Goal: Entertainment & Leisure: Consume media (video, audio)

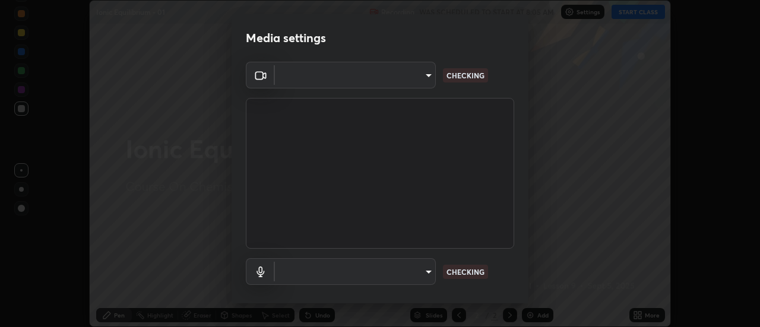
scroll to position [62, 0]
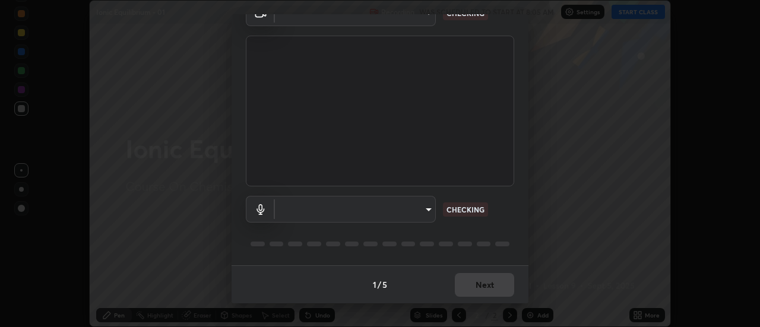
type input "985e4b1f72fc3b9494b48cef3b79fe3b682f9ae0bb15c20acfe574fe2aaad349"
type input "43e4aca742f9233188ca9c86760f2c266500901f205967e4990b21238306e05c"
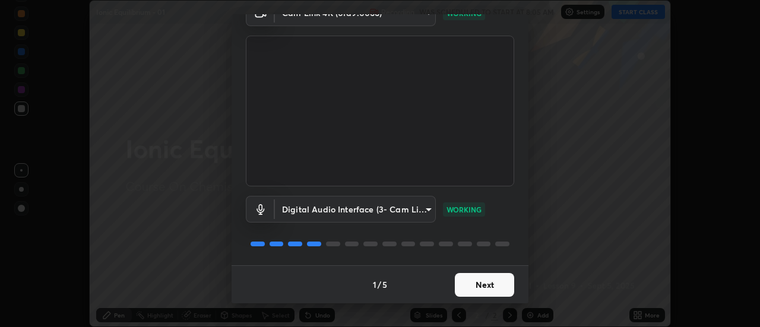
click at [496, 284] on button "Next" at bounding box center [484, 285] width 59 height 24
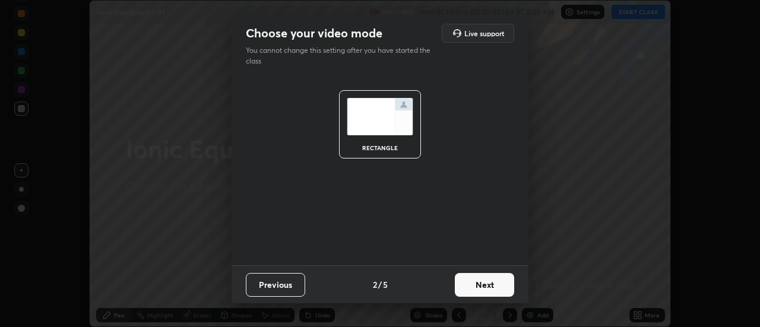
click at [493, 283] on button "Next" at bounding box center [484, 285] width 59 height 24
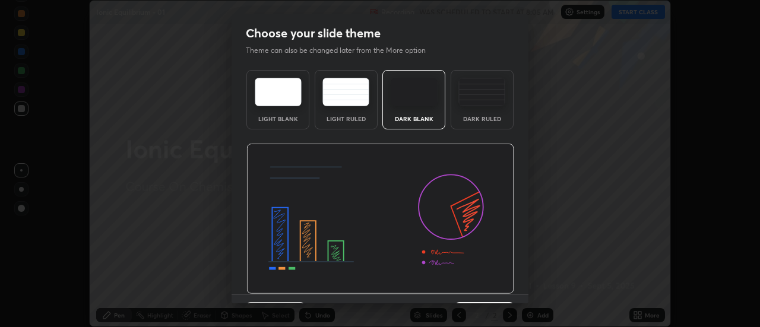
scroll to position [29, 0]
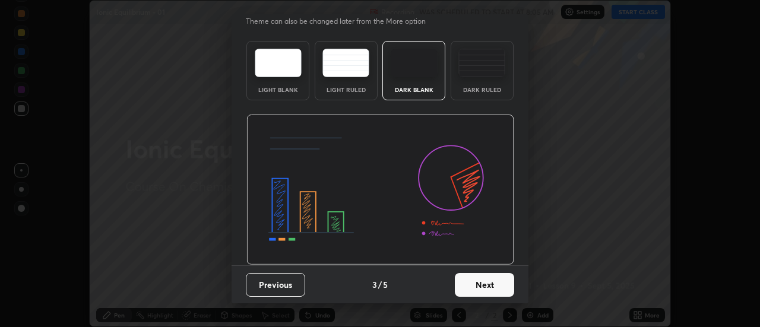
click at [493, 286] on button "Next" at bounding box center [484, 285] width 59 height 24
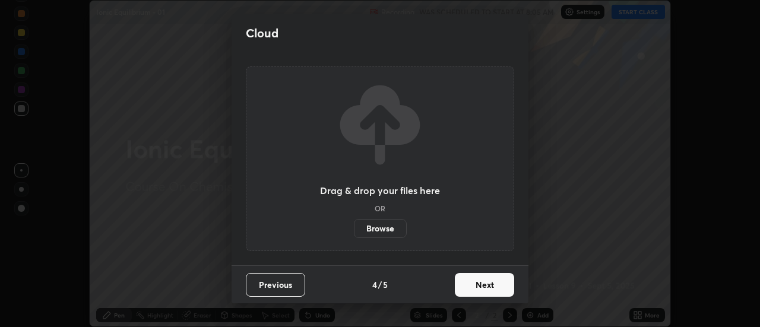
scroll to position [0, 0]
click at [501, 281] on button "Next" at bounding box center [484, 285] width 59 height 24
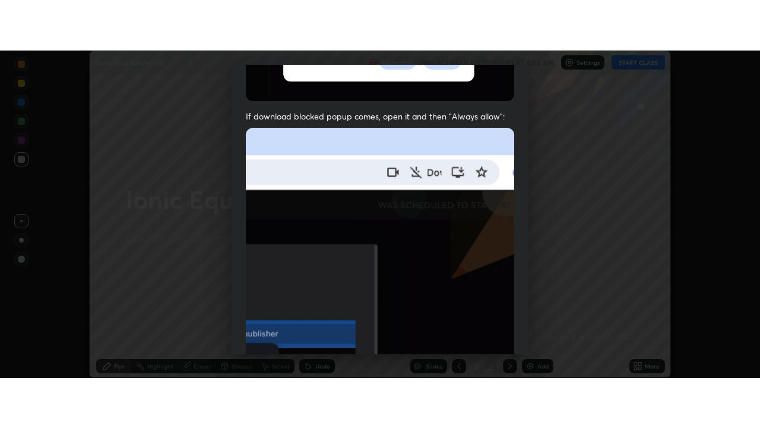
scroll to position [305, 0]
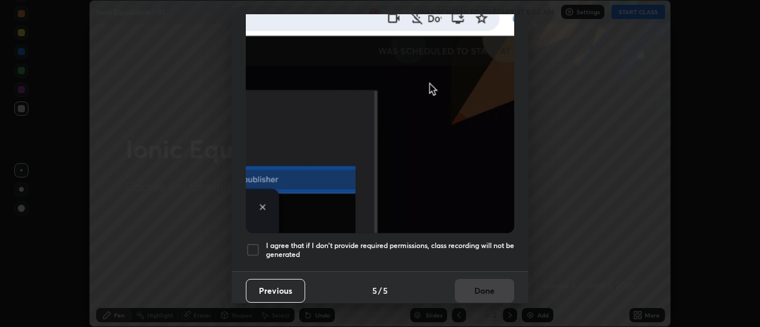
click at [483, 251] on h5 "I agree that if I don't provide required permissions, class recording will not …" at bounding box center [390, 250] width 248 height 18
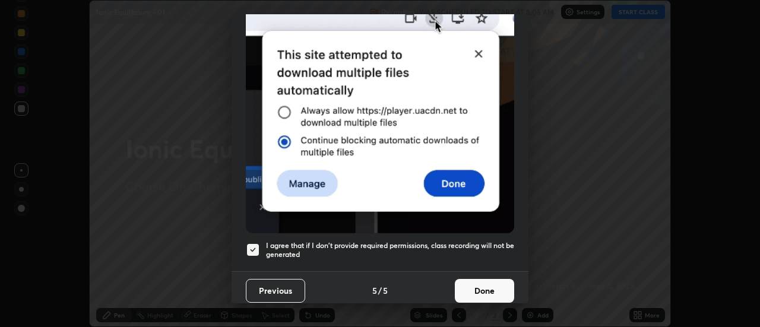
click at [489, 279] on button "Done" at bounding box center [484, 291] width 59 height 24
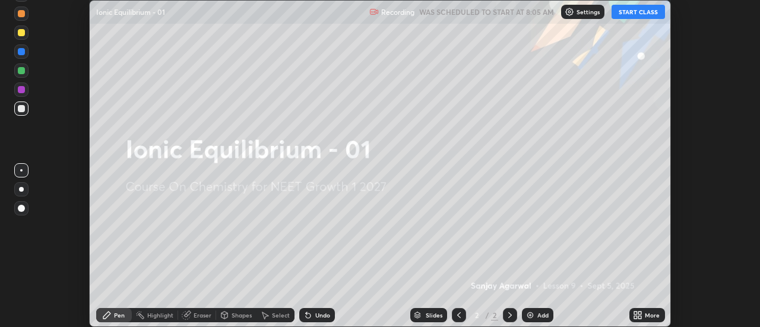
click at [638, 315] on icon at bounding box center [638, 316] width 10 height 10
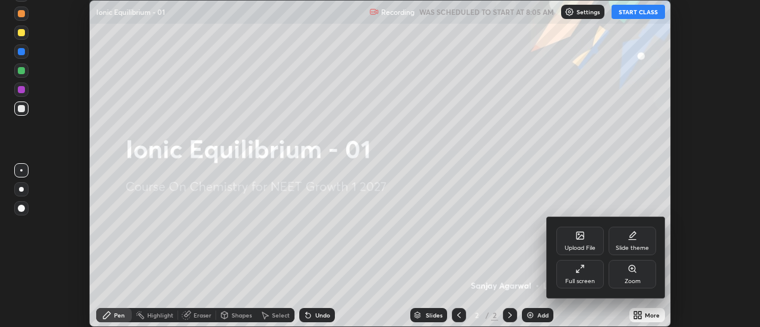
click at [591, 276] on div "Full screen" at bounding box center [580, 274] width 48 height 29
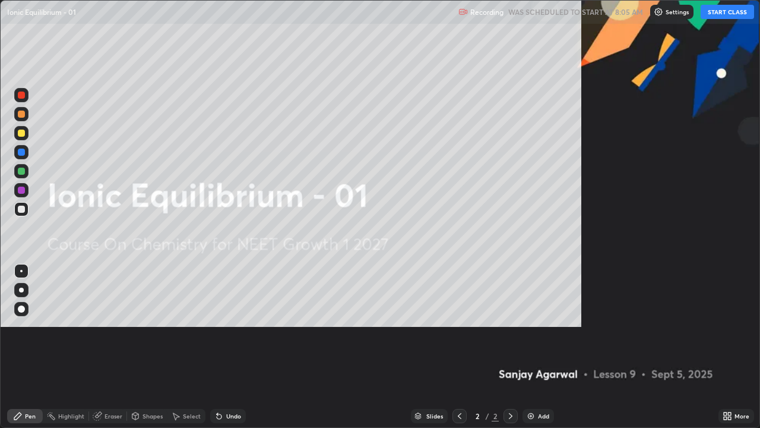
scroll to position [428, 760]
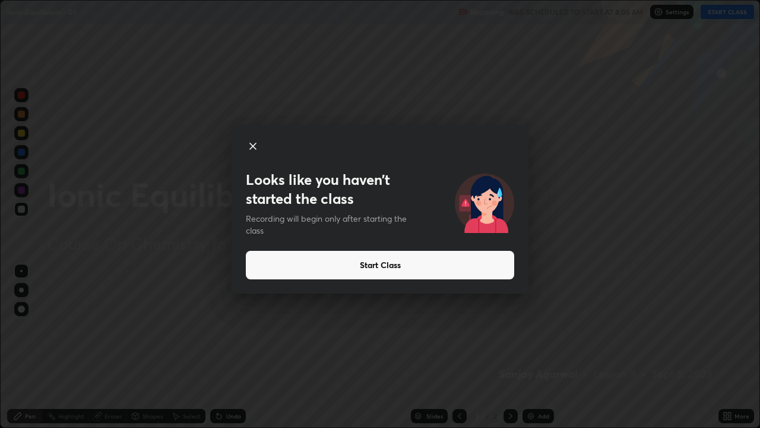
click at [390, 270] on button "Start Class" at bounding box center [380, 265] width 268 height 29
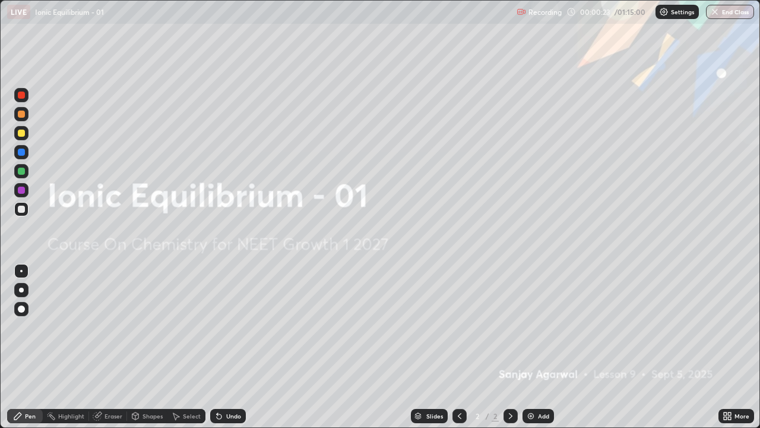
click at [533, 327] on img at bounding box center [531, 416] width 10 height 10
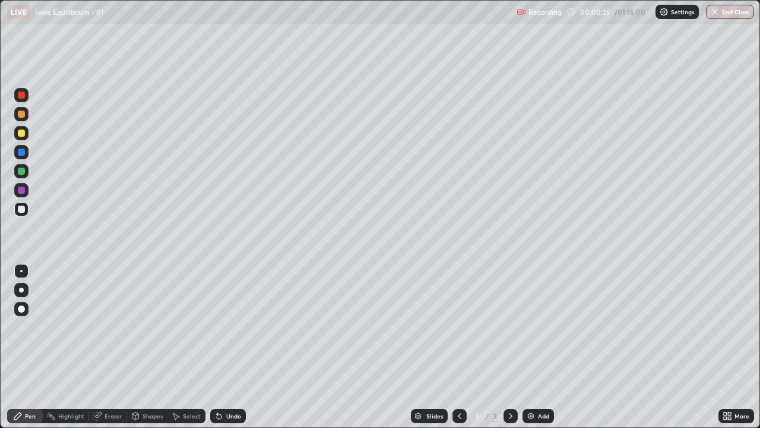
click at [26, 283] on div at bounding box center [21, 290] width 14 height 14
click at [24, 135] on div at bounding box center [21, 132] width 7 height 7
click at [19, 212] on div at bounding box center [21, 208] width 7 height 7
click at [21, 134] on div at bounding box center [21, 132] width 7 height 7
click at [23, 208] on div at bounding box center [21, 208] width 7 height 7
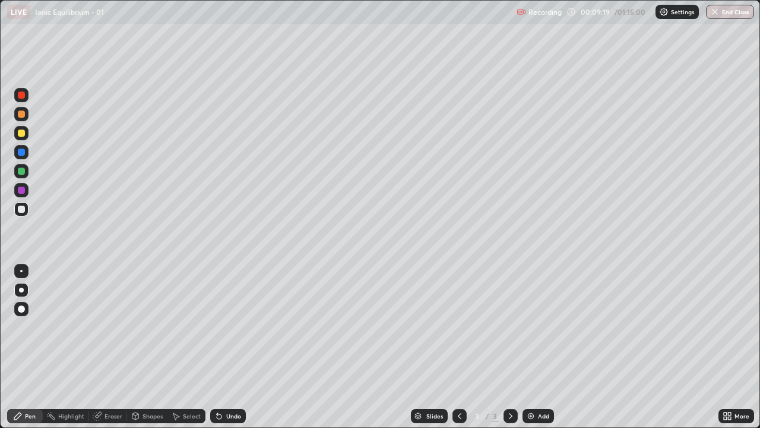
click at [21, 134] on div at bounding box center [21, 132] width 7 height 7
click at [533, 327] on div "Add" at bounding box center [538, 416] width 31 height 14
click at [531, 327] on img at bounding box center [531, 416] width 10 height 10
click at [230, 327] on div "Undo" at bounding box center [228, 416] width 36 height 14
click at [233, 327] on div "Undo" at bounding box center [228, 416] width 36 height 14
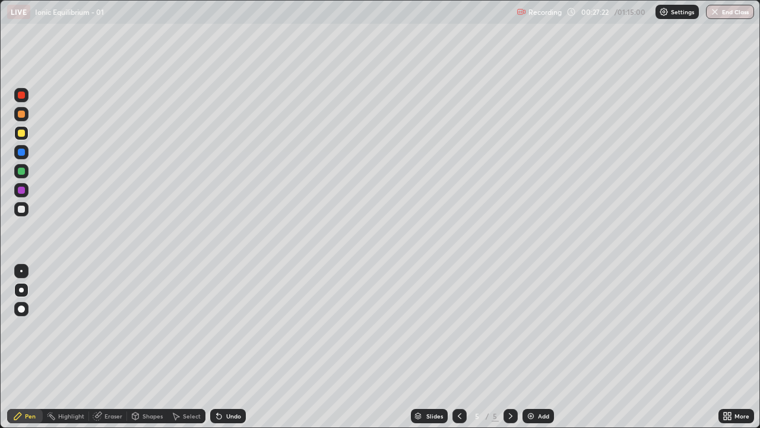
click at [21, 208] on div at bounding box center [21, 208] width 7 height 7
click at [217, 327] on icon at bounding box center [219, 416] width 5 height 5
click at [24, 130] on div at bounding box center [21, 133] width 14 height 14
click at [23, 208] on div at bounding box center [21, 208] width 7 height 7
click at [230, 327] on div "Undo" at bounding box center [233, 416] width 15 height 6
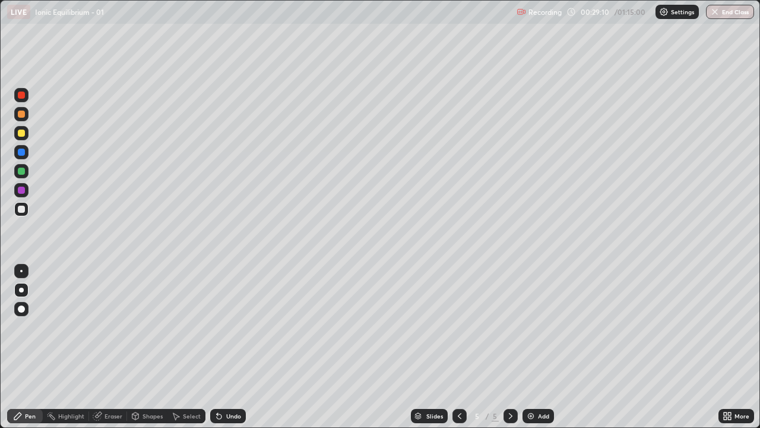
click at [229, 327] on div "Undo" at bounding box center [233, 416] width 15 height 6
click at [20, 127] on div at bounding box center [21, 133] width 14 height 14
click at [20, 212] on div at bounding box center [21, 208] width 7 height 7
click at [109, 327] on div "Eraser" at bounding box center [114, 416] width 18 height 6
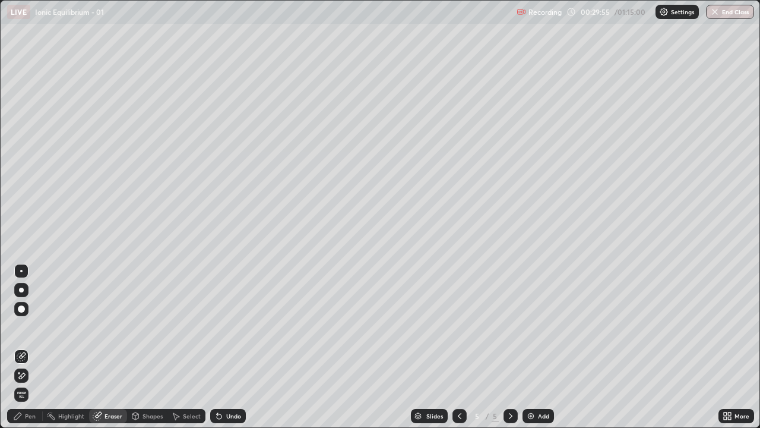
click at [29, 327] on div "Pen" at bounding box center [30, 416] width 11 height 6
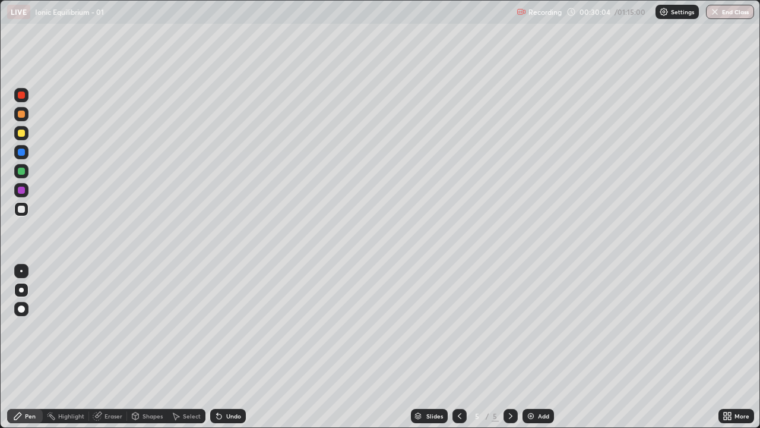
click at [230, 327] on div "Undo" at bounding box center [233, 416] width 15 height 6
click at [24, 134] on div at bounding box center [21, 132] width 7 height 7
click at [460, 327] on icon at bounding box center [460, 416] width 10 height 10
click at [458, 327] on icon at bounding box center [460, 416] width 10 height 10
click at [509, 327] on icon at bounding box center [511, 416] width 10 height 10
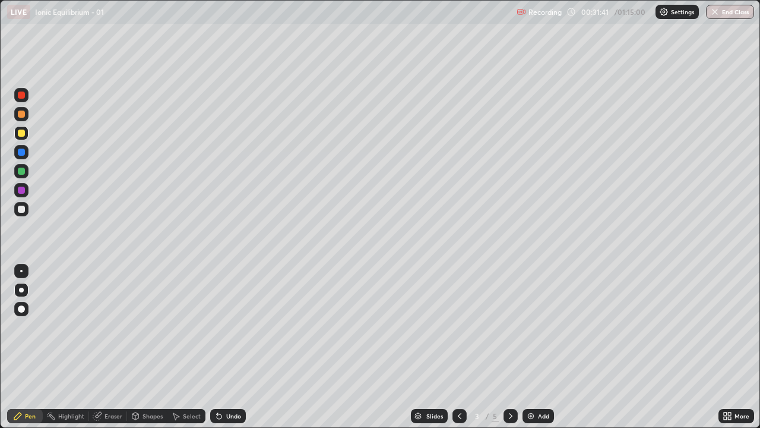
click at [506, 327] on icon at bounding box center [511, 416] width 10 height 10
click at [452, 327] on div at bounding box center [459, 416] width 14 height 14
click at [509, 327] on icon at bounding box center [511, 416] width 10 height 10
click at [22, 211] on div at bounding box center [21, 208] width 7 height 7
click at [21, 134] on div at bounding box center [21, 132] width 7 height 7
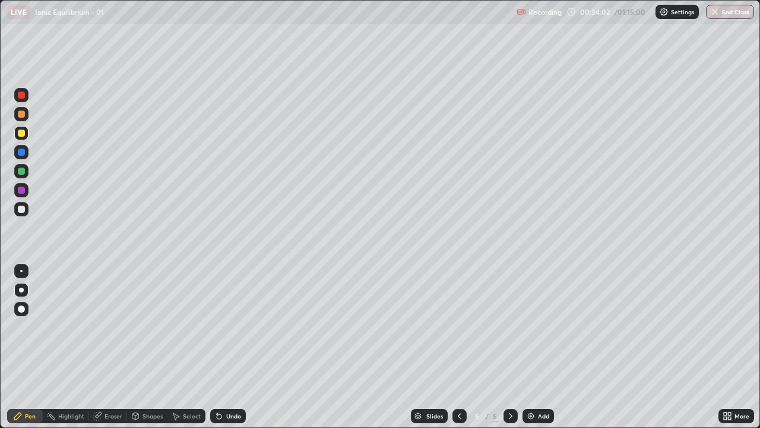
click at [458, 327] on icon at bounding box center [460, 416] width 10 height 10
click at [510, 327] on icon at bounding box center [511, 416] width 4 height 6
click at [510, 327] on icon at bounding box center [511, 416] width 10 height 10
click at [229, 327] on div "Undo" at bounding box center [233, 416] width 15 height 6
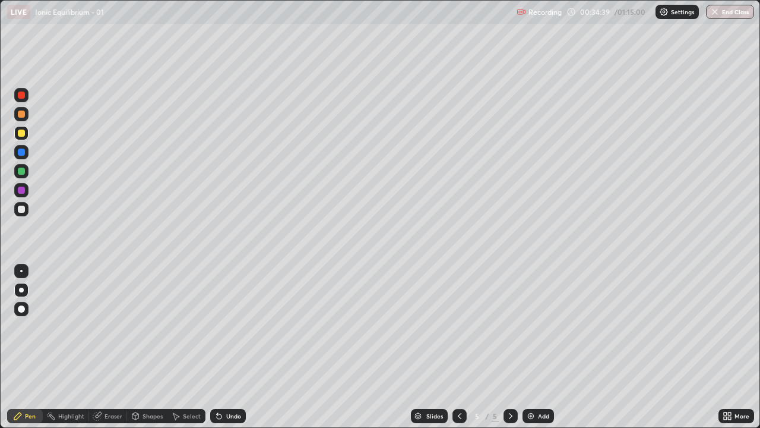
click at [223, 327] on div "Undo" at bounding box center [228, 416] width 36 height 14
click at [222, 327] on div "Undo" at bounding box center [228, 416] width 36 height 14
click at [457, 327] on div at bounding box center [459, 416] width 14 height 14
click at [458, 327] on icon at bounding box center [460, 416] width 10 height 10
click at [509, 327] on icon at bounding box center [511, 416] width 10 height 10
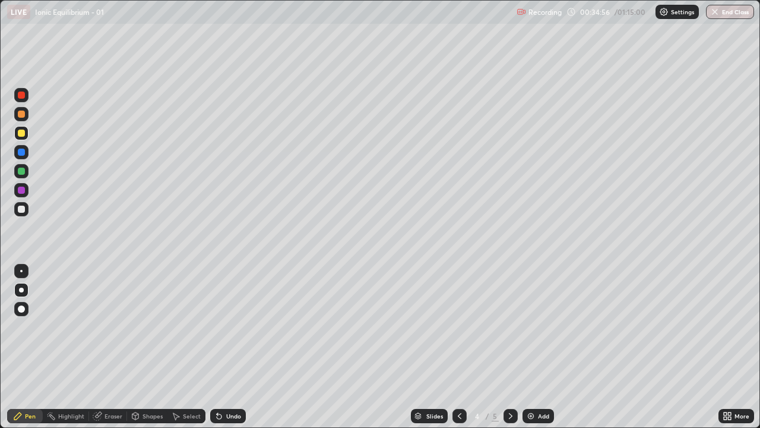
click at [509, 327] on icon at bounding box center [511, 416] width 10 height 10
click at [458, 327] on icon at bounding box center [460, 416] width 10 height 10
click at [455, 327] on icon at bounding box center [460, 416] width 10 height 10
click at [509, 327] on icon at bounding box center [511, 416] width 10 height 10
click at [512, 327] on icon at bounding box center [511, 416] width 10 height 10
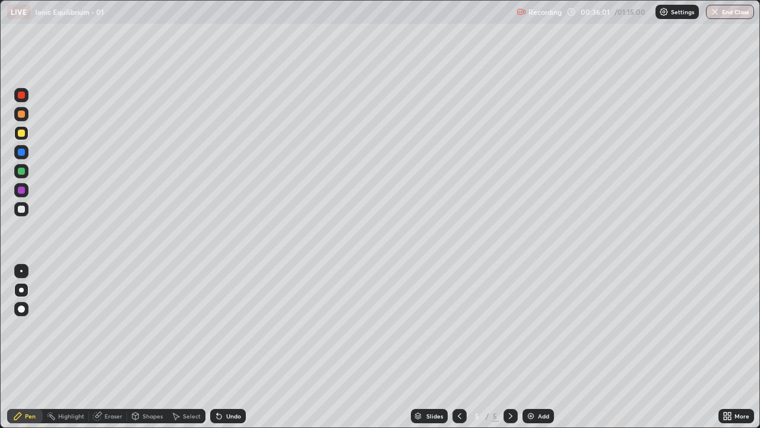
click at [231, 327] on div "Undo" at bounding box center [233, 416] width 15 height 6
click at [228, 327] on div "Undo" at bounding box center [228, 416] width 36 height 14
click at [226, 327] on div "Undo" at bounding box center [233, 416] width 15 height 6
click at [528, 327] on img at bounding box center [531, 416] width 10 height 10
click at [230, 327] on div "Undo" at bounding box center [228, 416] width 36 height 14
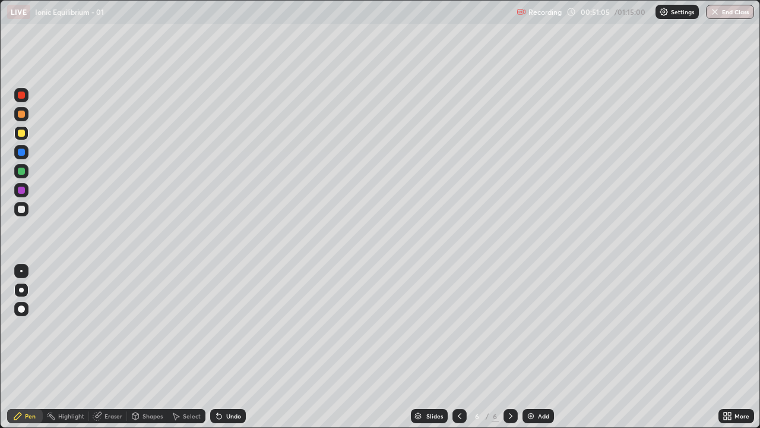
click at [232, 327] on div "Undo" at bounding box center [228, 416] width 36 height 14
click at [221, 327] on icon at bounding box center [219, 416] width 10 height 10
click at [223, 327] on div "Undo" at bounding box center [228, 416] width 36 height 14
click at [112, 327] on div "Eraser" at bounding box center [114, 416] width 18 height 6
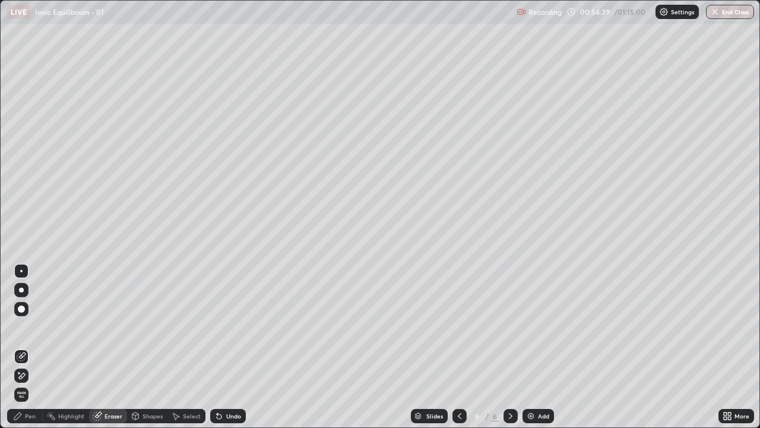
click at [29, 327] on div "Pen" at bounding box center [25, 416] width 36 height 14
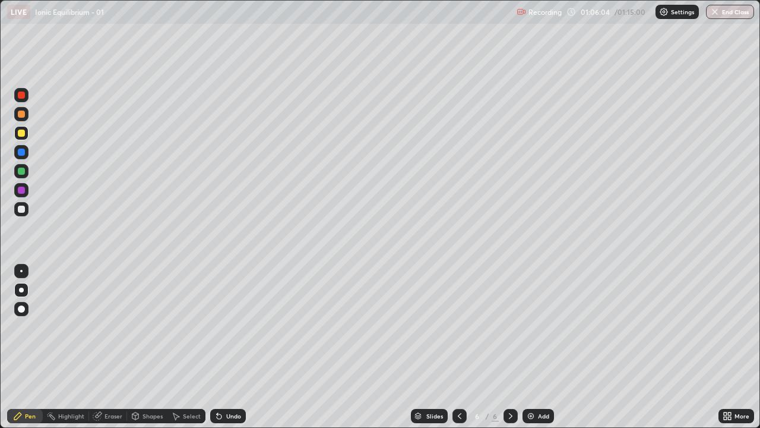
click at [717, 11] on img "button" at bounding box center [715, 12] width 10 height 10
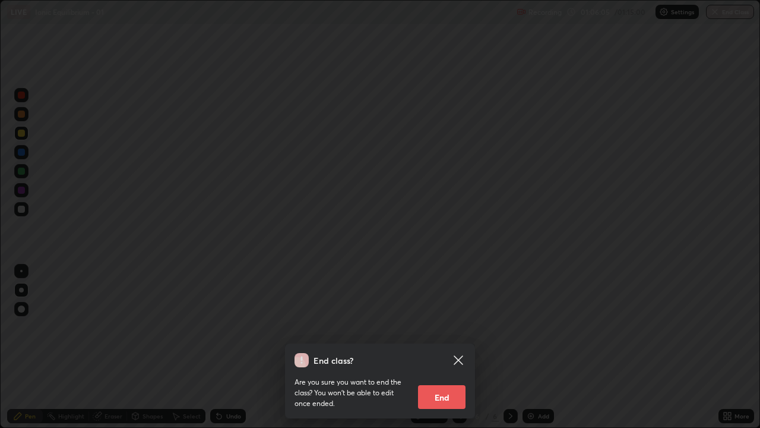
click at [445, 327] on button "End" at bounding box center [442, 397] width 48 height 24
